Goal: Check status

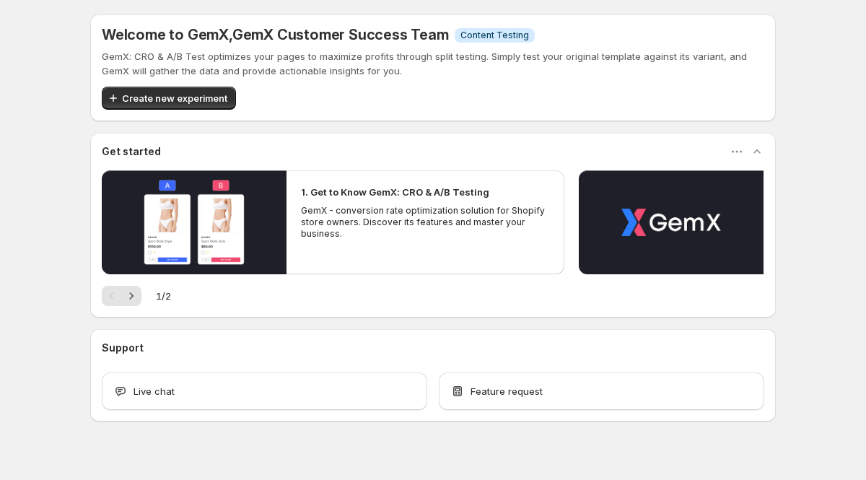
scroll to position [19, 0]
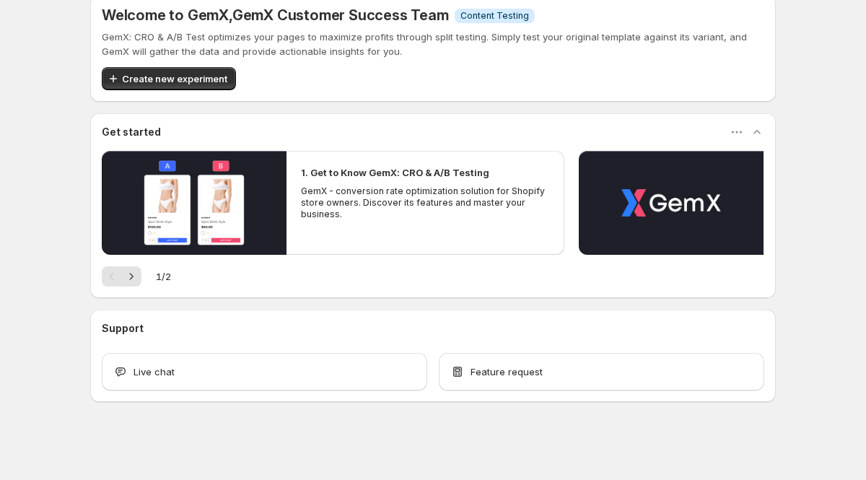
click at [49, 208] on div "Welcome to GemX , GemX Customer Success Team Info Content Testing GemX: CRO & A…" at bounding box center [433, 231] width 866 height 500
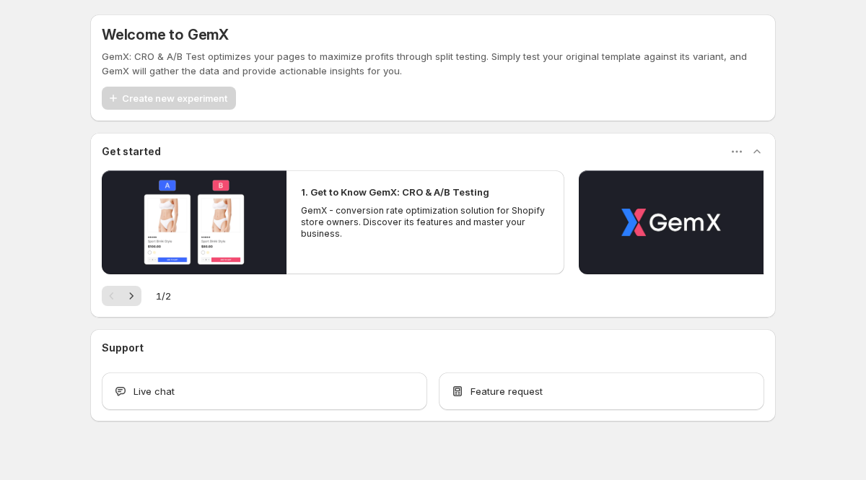
scroll to position [19, 0]
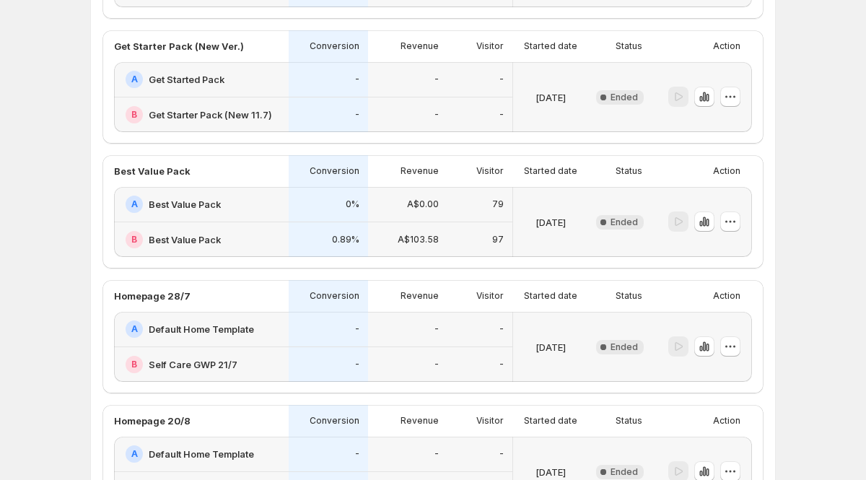
scroll to position [263, 0]
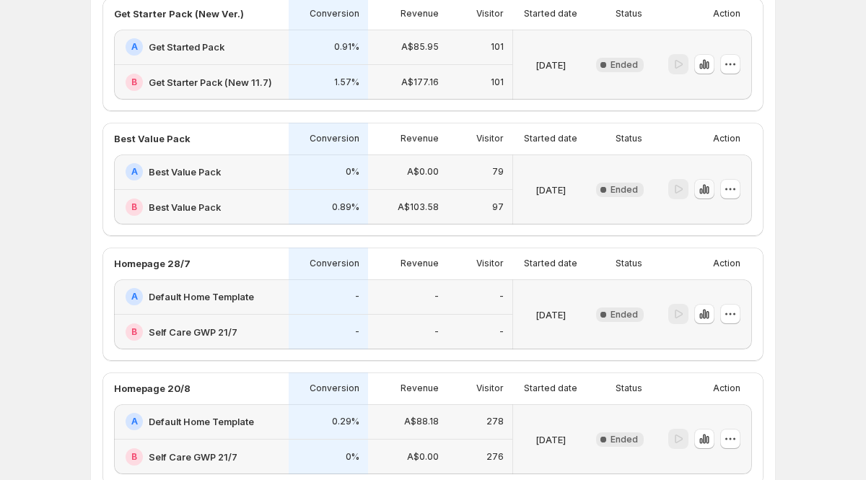
click at [702, 196] on icon "button" at bounding box center [704, 189] width 14 height 14
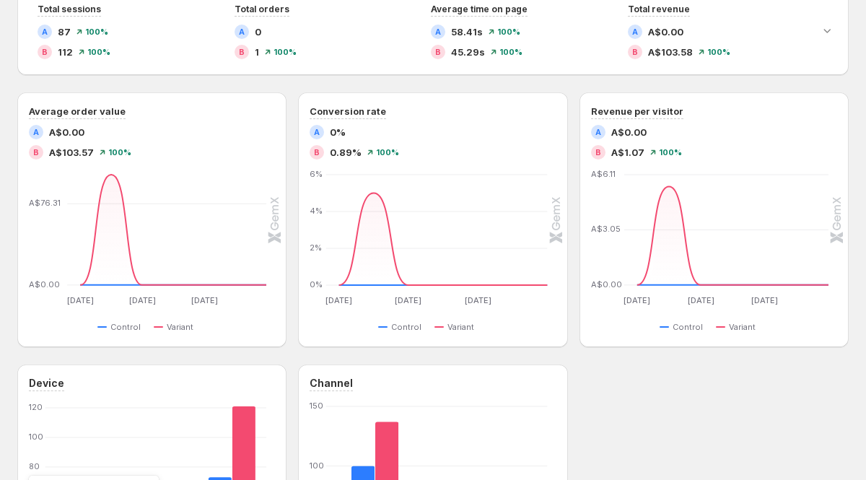
scroll to position [362, 0]
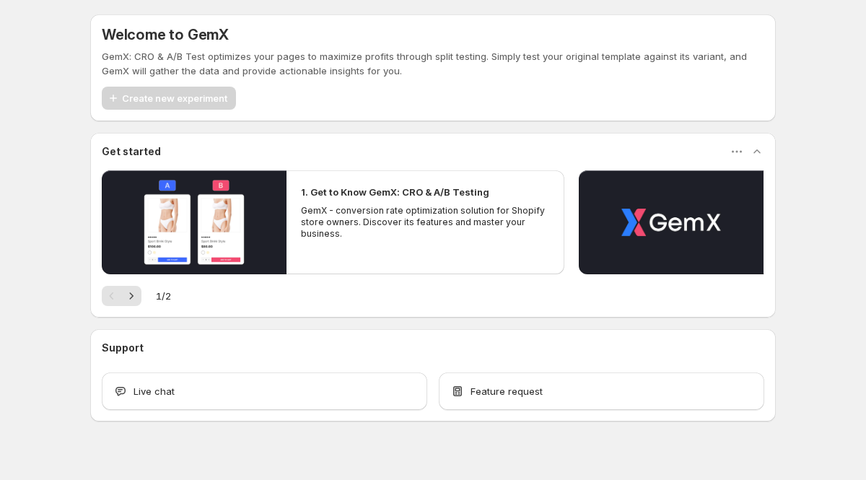
scroll to position [19, 0]
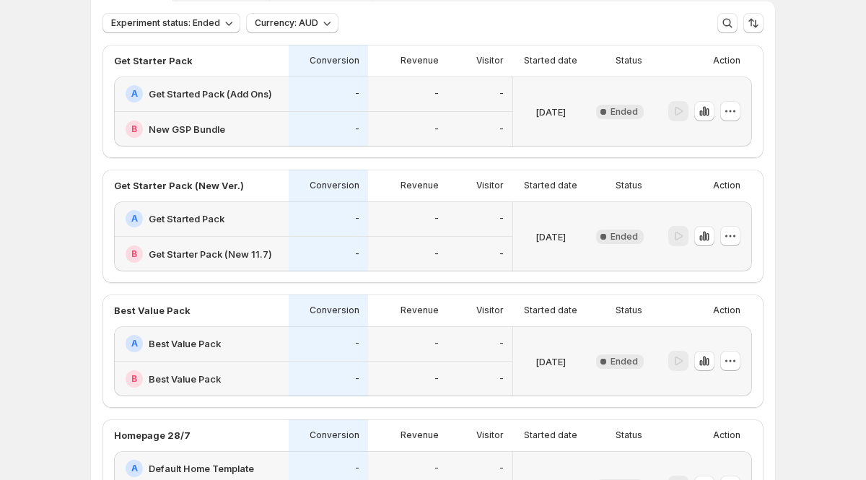
scroll to position [94, 0]
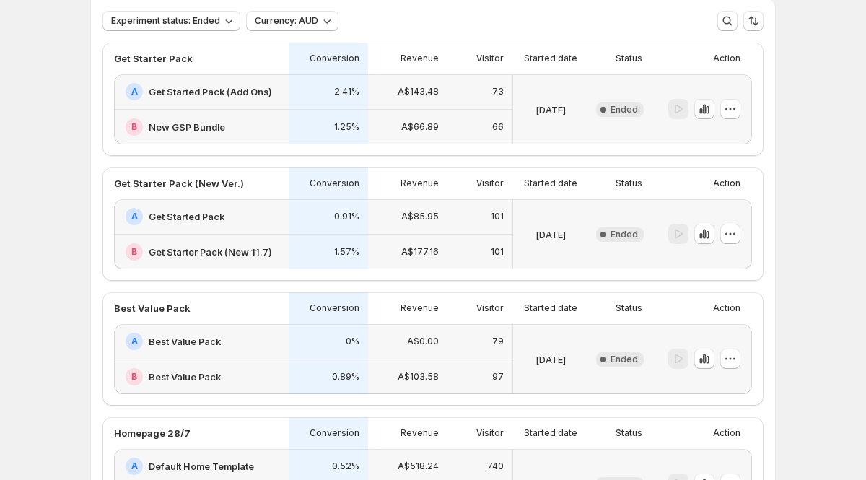
click at [705, 109] on icon "button" at bounding box center [704, 109] width 3 height 9
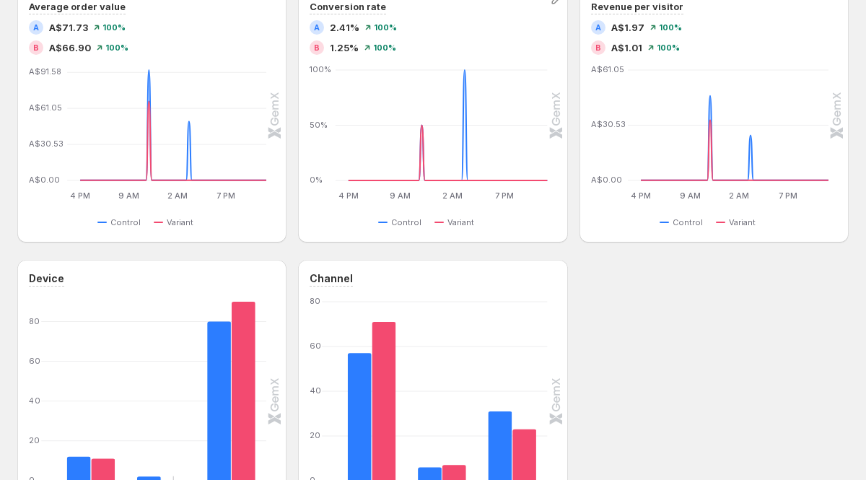
scroll to position [622, 0]
